Goal: Task Accomplishment & Management: Manage account settings

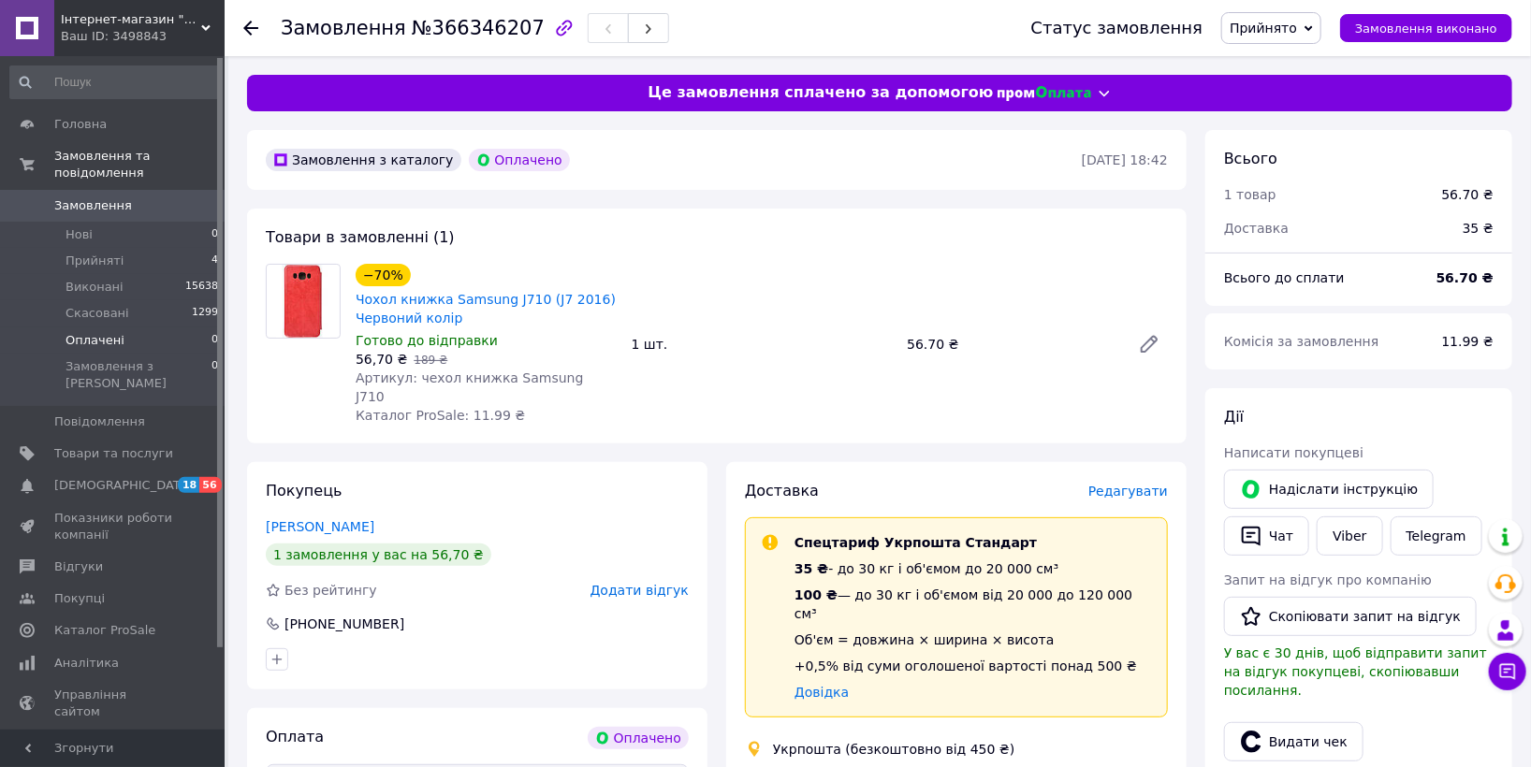
click at [89, 332] on span "Оплачені" at bounding box center [95, 340] width 59 height 17
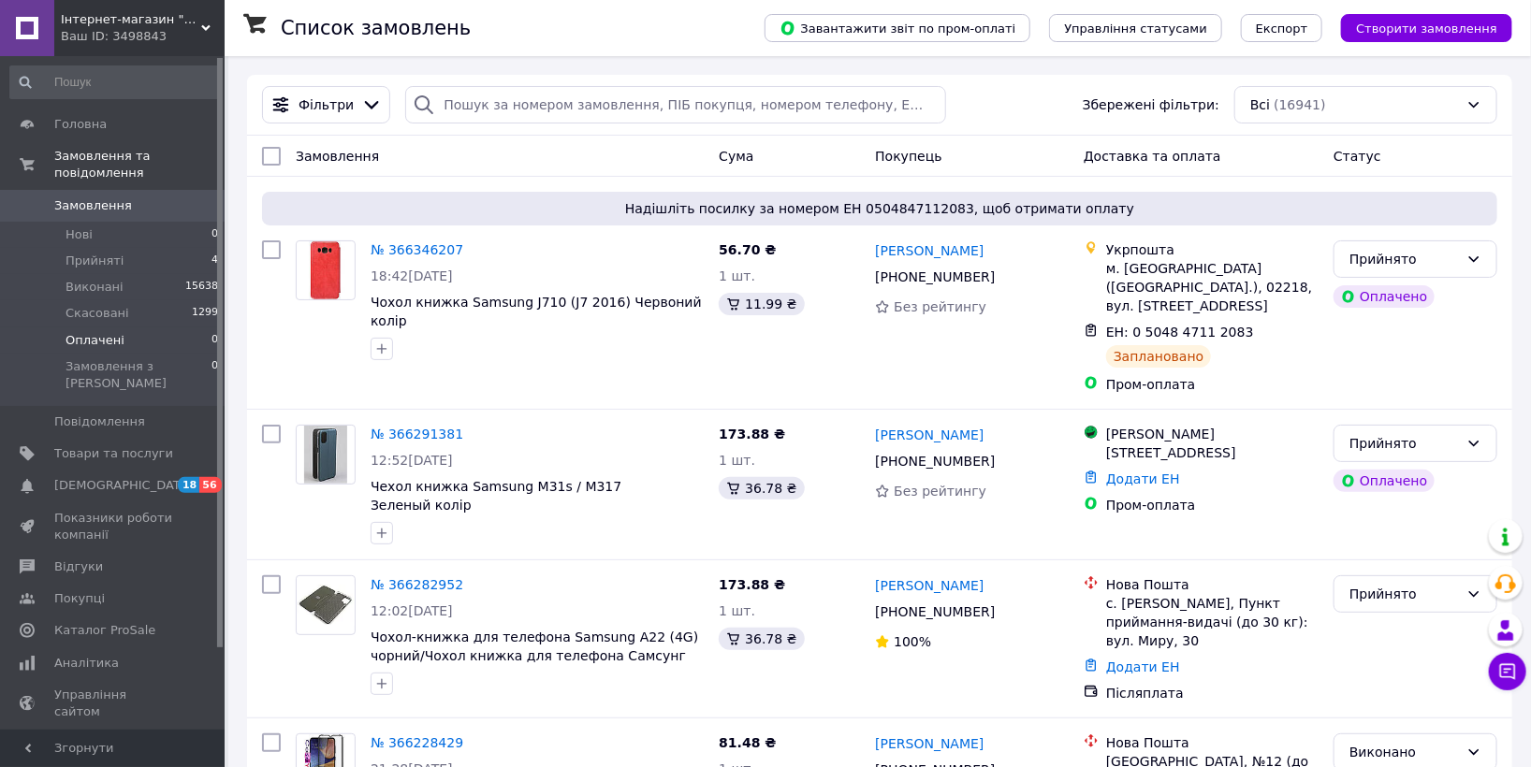
click at [129, 328] on li "Оплачені 0" at bounding box center [114, 341] width 229 height 26
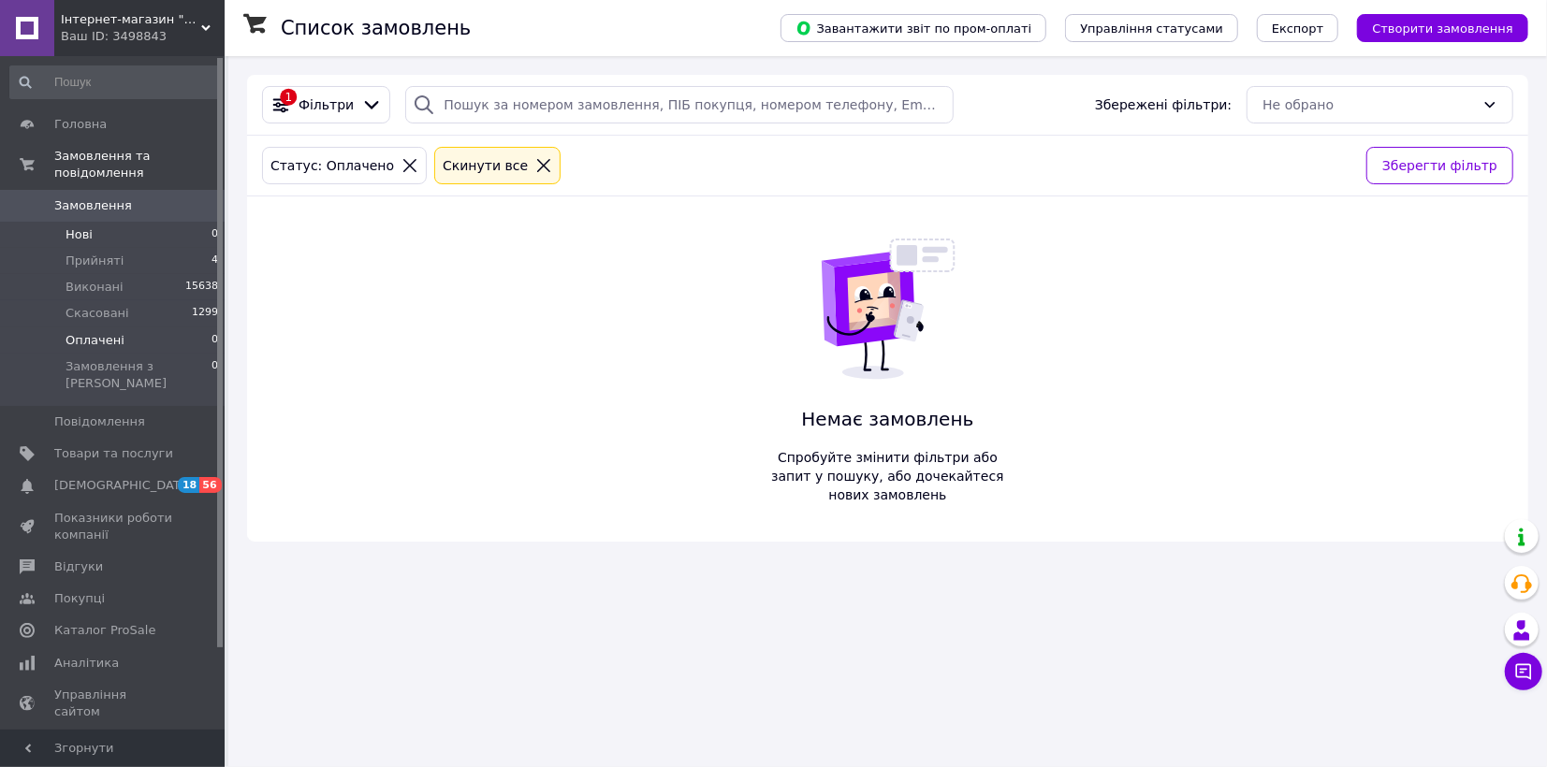
click at [72, 226] on span "Нові" at bounding box center [79, 234] width 27 height 17
click at [99, 253] on span "Прийняті" at bounding box center [95, 261] width 58 height 17
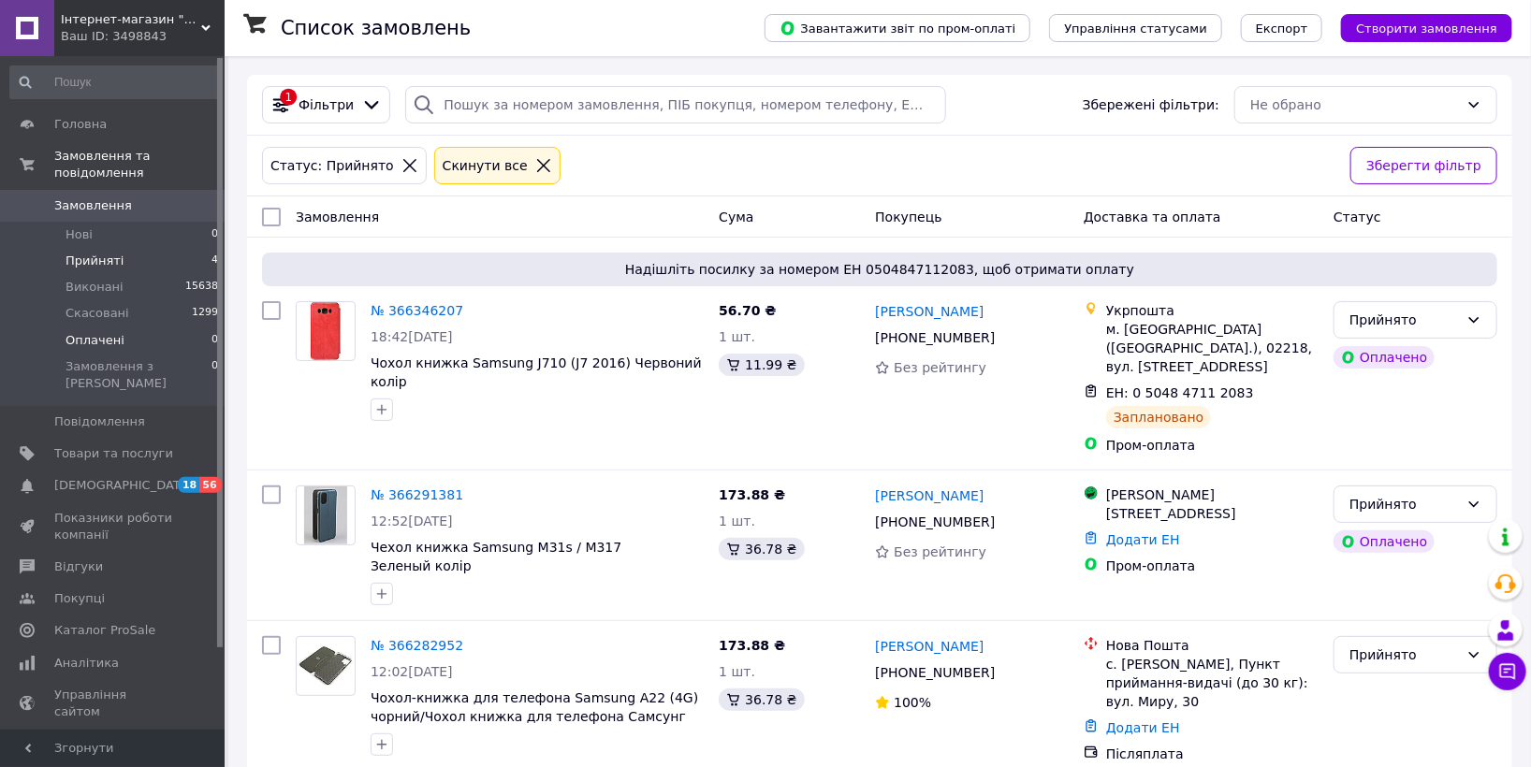
click at [154, 328] on li "Оплачені 0" at bounding box center [114, 341] width 229 height 26
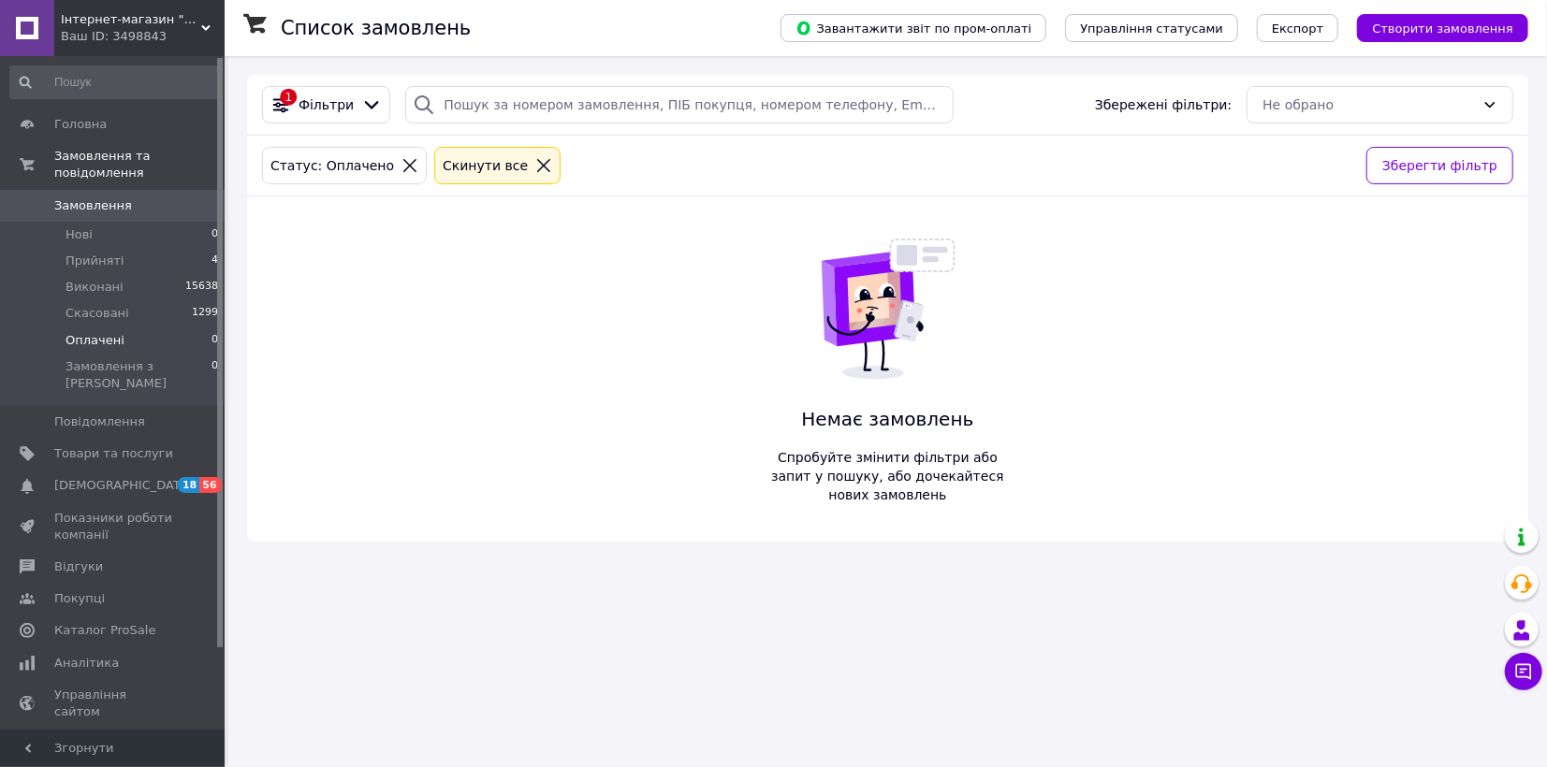
click at [82, 332] on span "Оплачені" at bounding box center [95, 340] width 59 height 17
click at [103, 224] on li "Нові 0" at bounding box center [114, 235] width 229 height 26
